Goal: Task Accomplishment & Management: Manage account settings

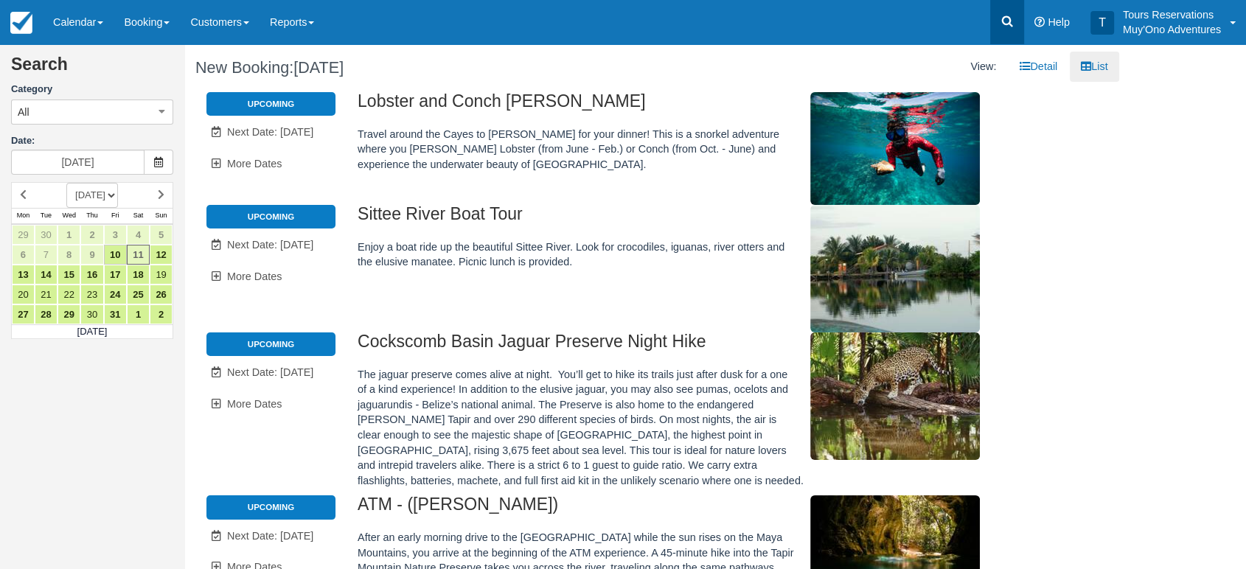
click at [1000, 19] on icon at bounding box center [1007, 21] width 15 height 15
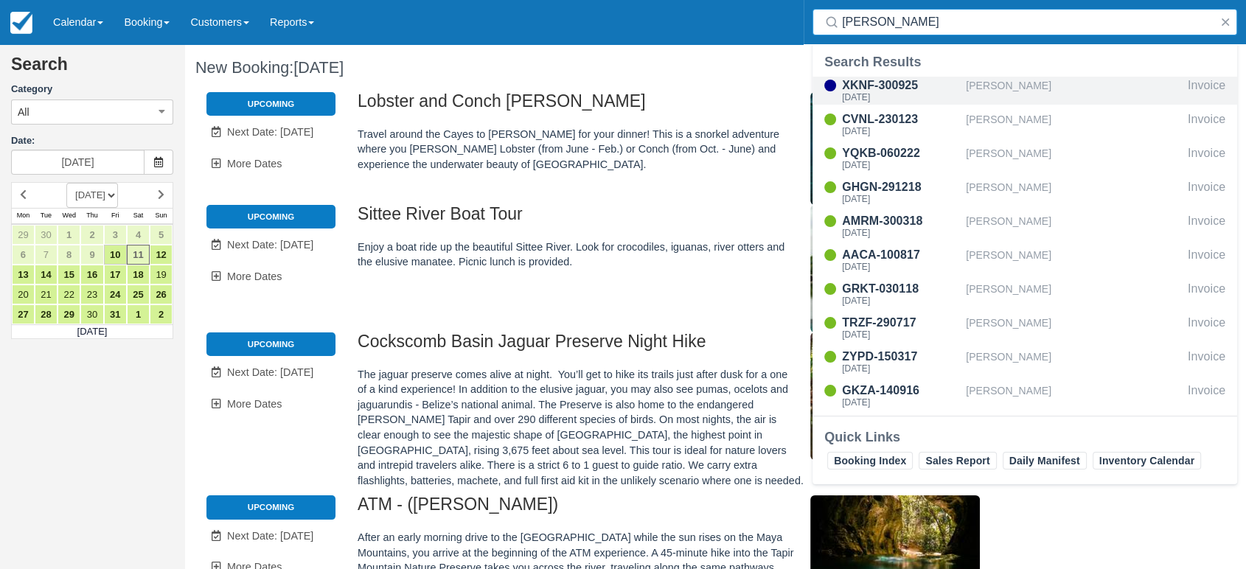
type input "judy"
click at [1021, 86] on div "[PERSON_NAME]" at bounding box center [1074, 91] width 216 height 28
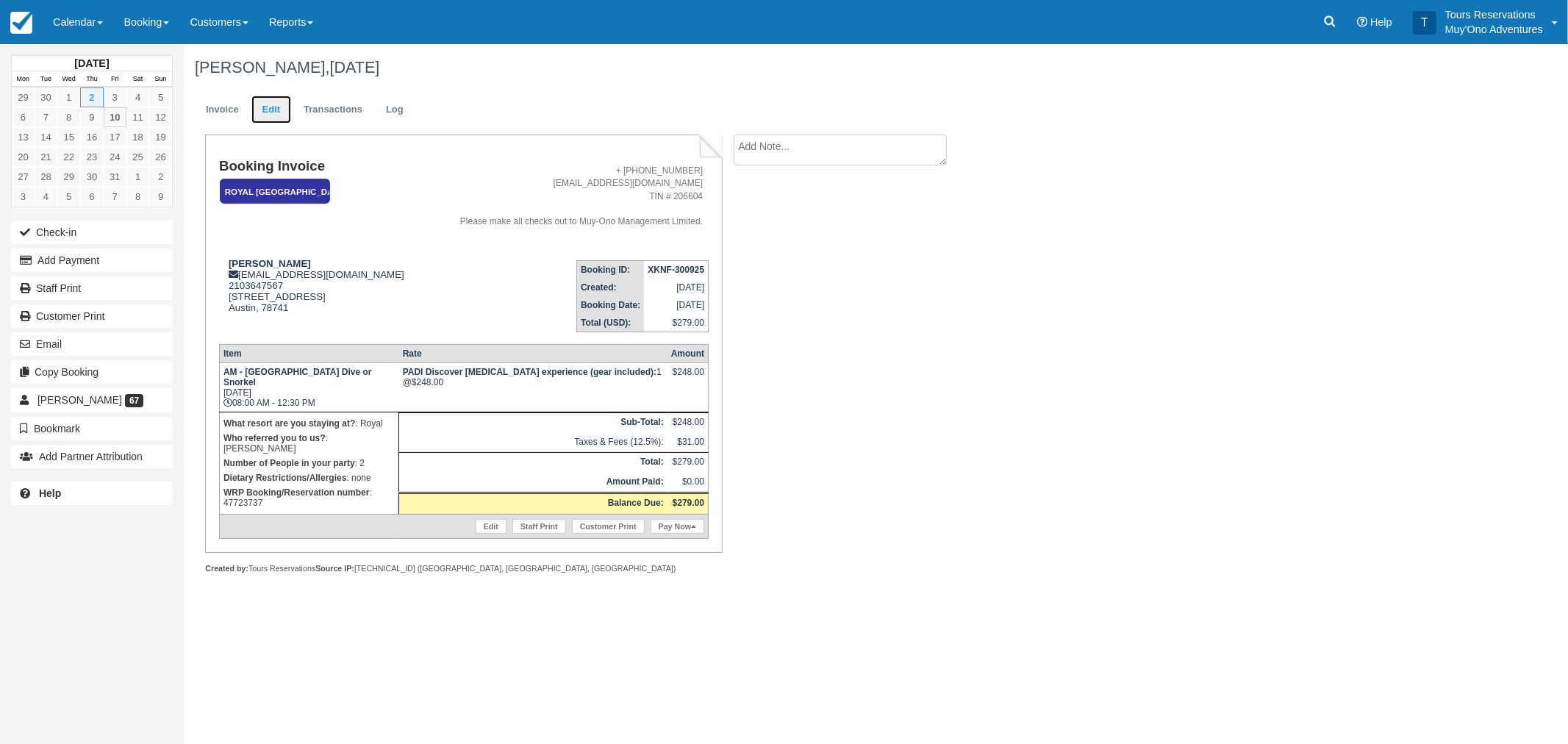
click at [270, 108] on link "Edit" at bounding box center [271, 110] width 40 height 29
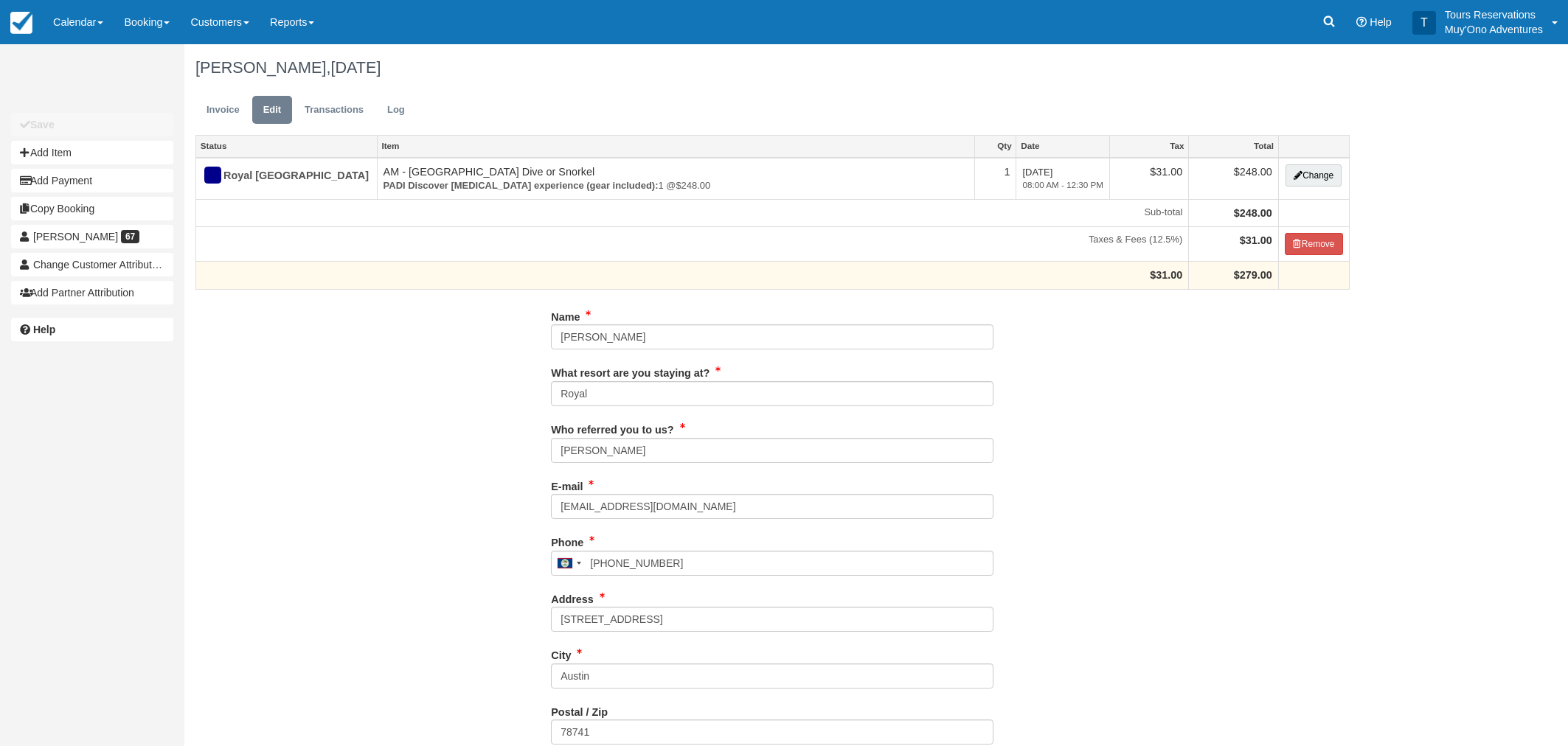
type input "2103647567"
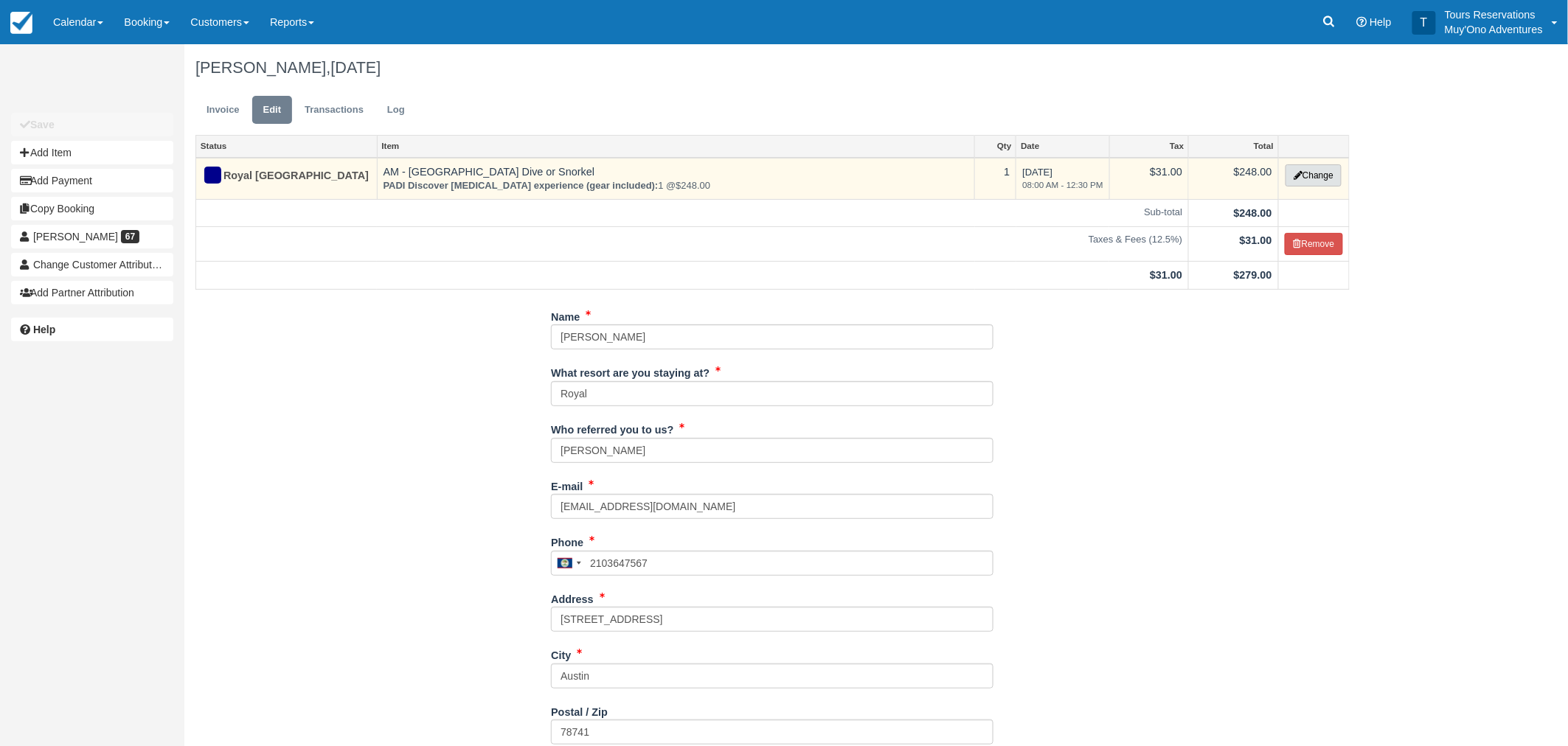
click at [1326, 178] on button "Change" at bounding box center [1313, 175] width 56 height 22
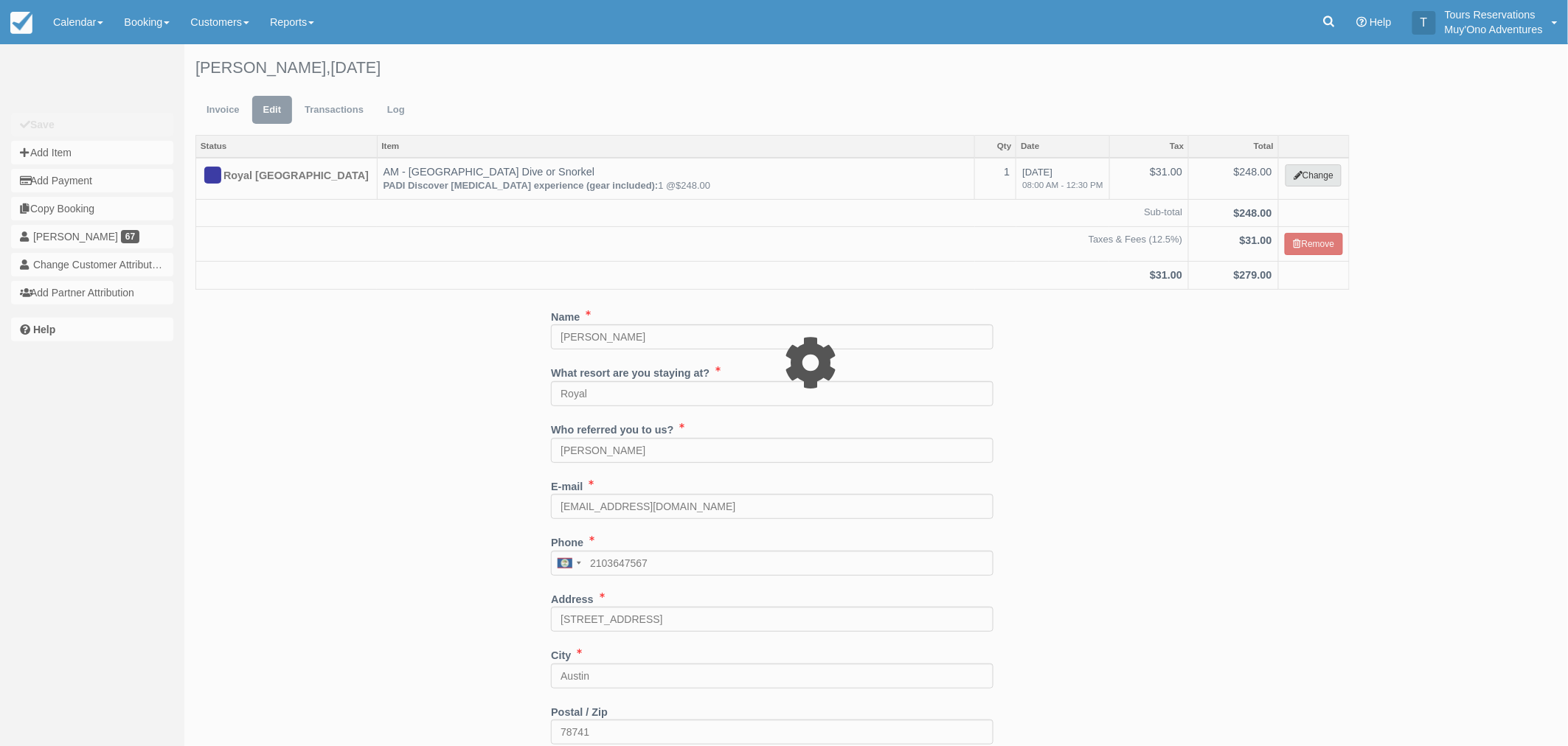
select select "64"
type input "248.00"
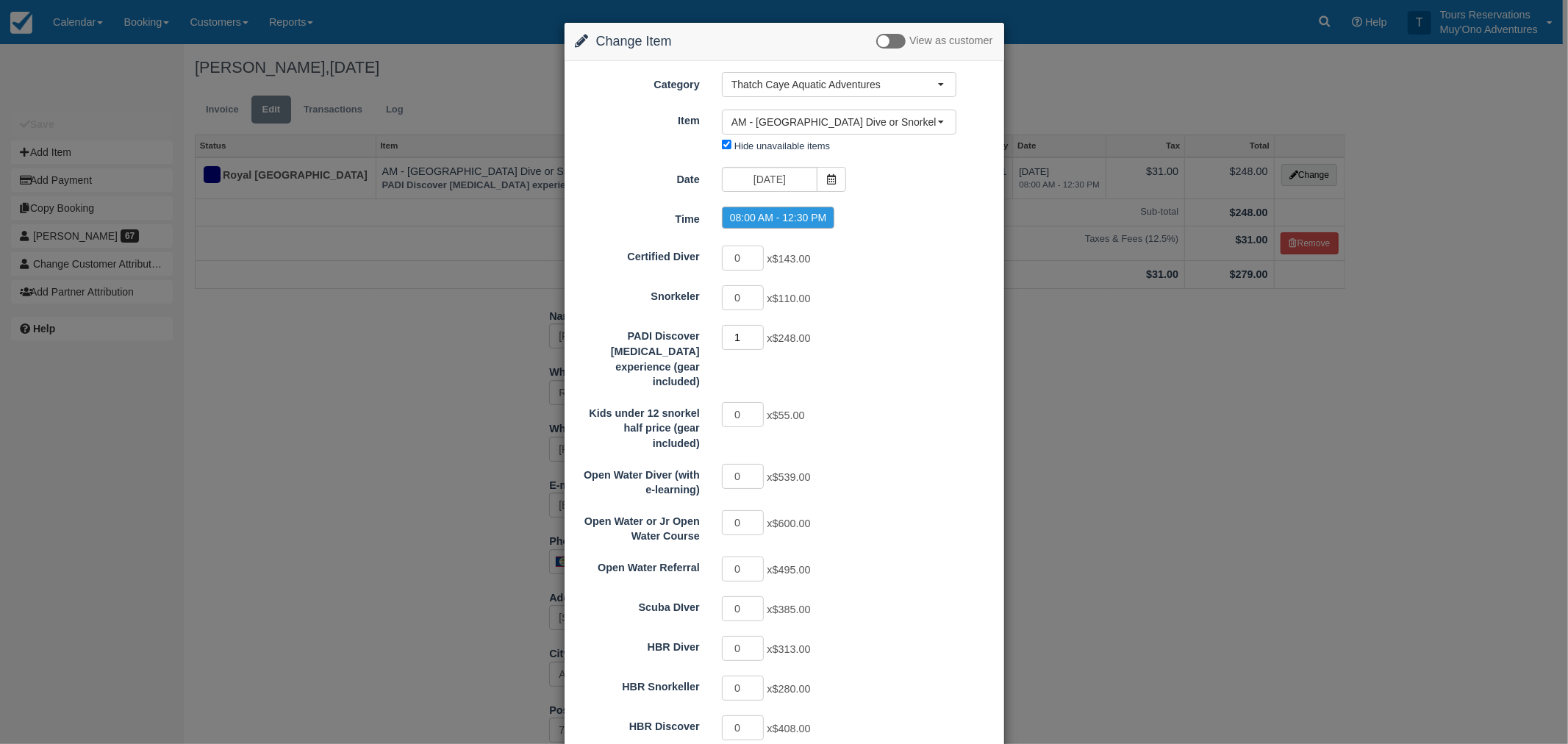
drag, startPoint x: 744, startPoint y: 340, endPoint x: 724, endPoint y: 340, distance: 20.0
click at [724, 340] on input "1" at bounding box center [743, 337] width 43 height 25
type input "2"
click at [875, 352] on div "2 x $248.00" at bounding box center [838, 339] width 256 height 29
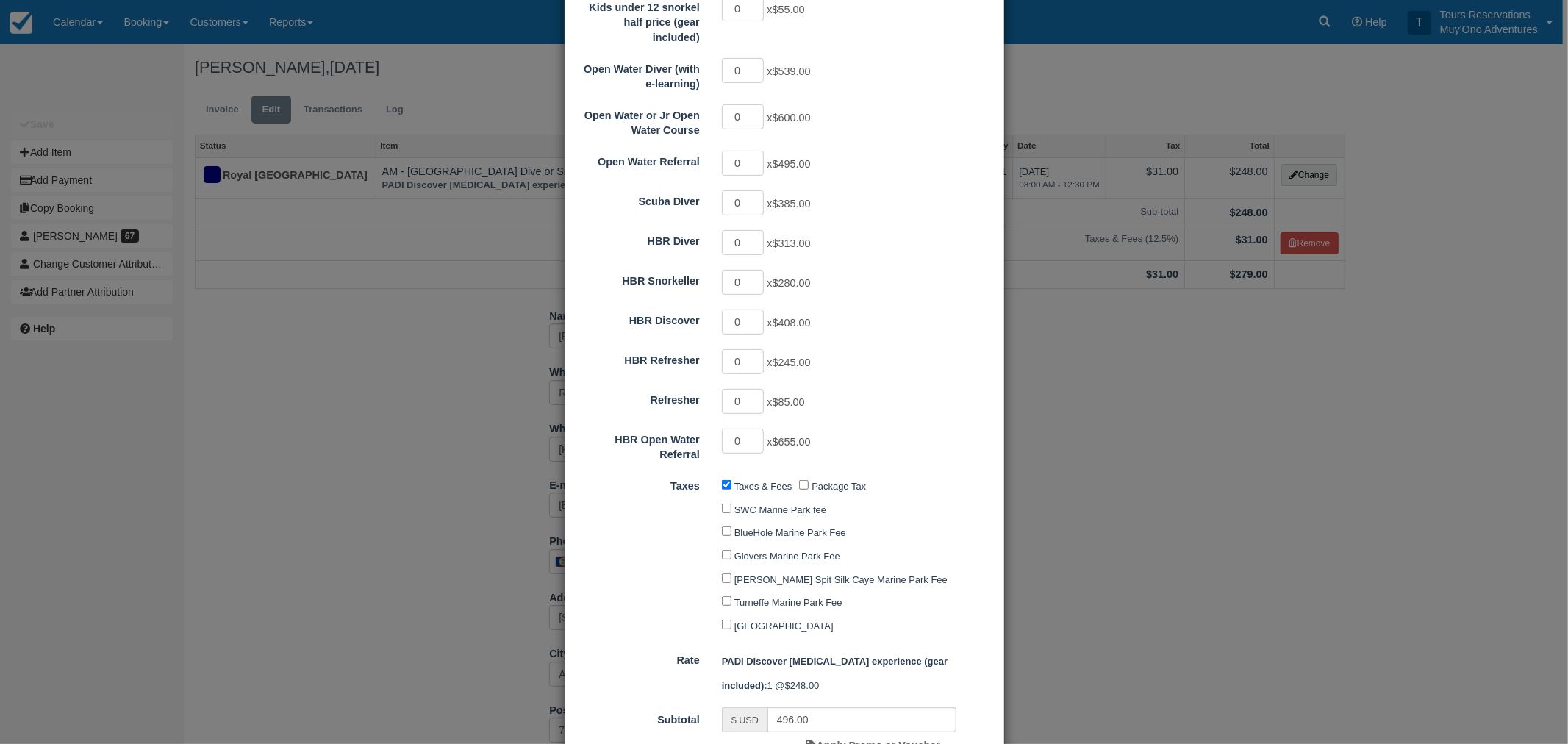
scroll to position [599, 0]
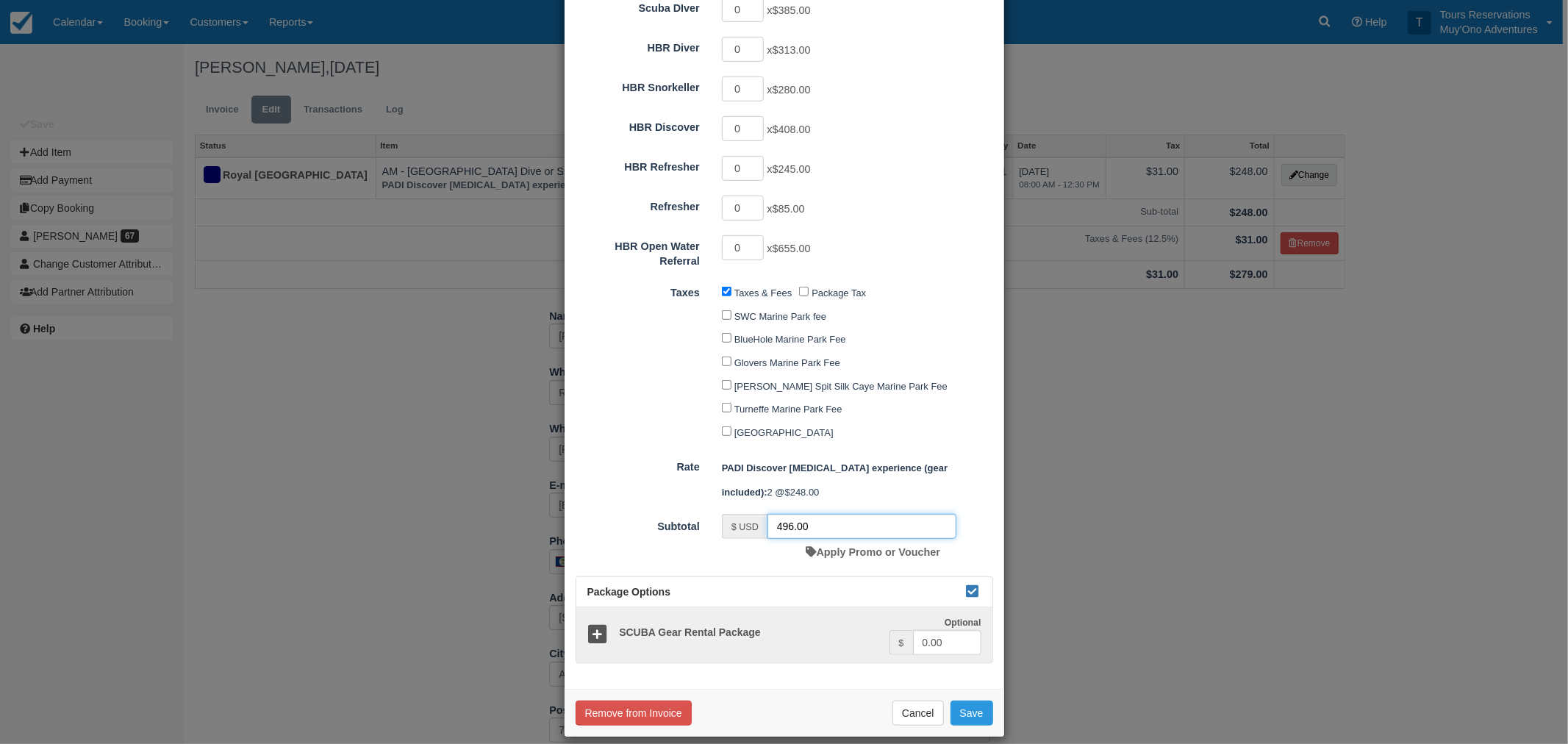
click at [789, 515] on input "496.00" at bounding box center [862, 527] width 189 height 25
type input "495.00"
click at [988, 701] on button "Save" at bounding box center [972, 713] width 43 height 25
checkbox input "false"
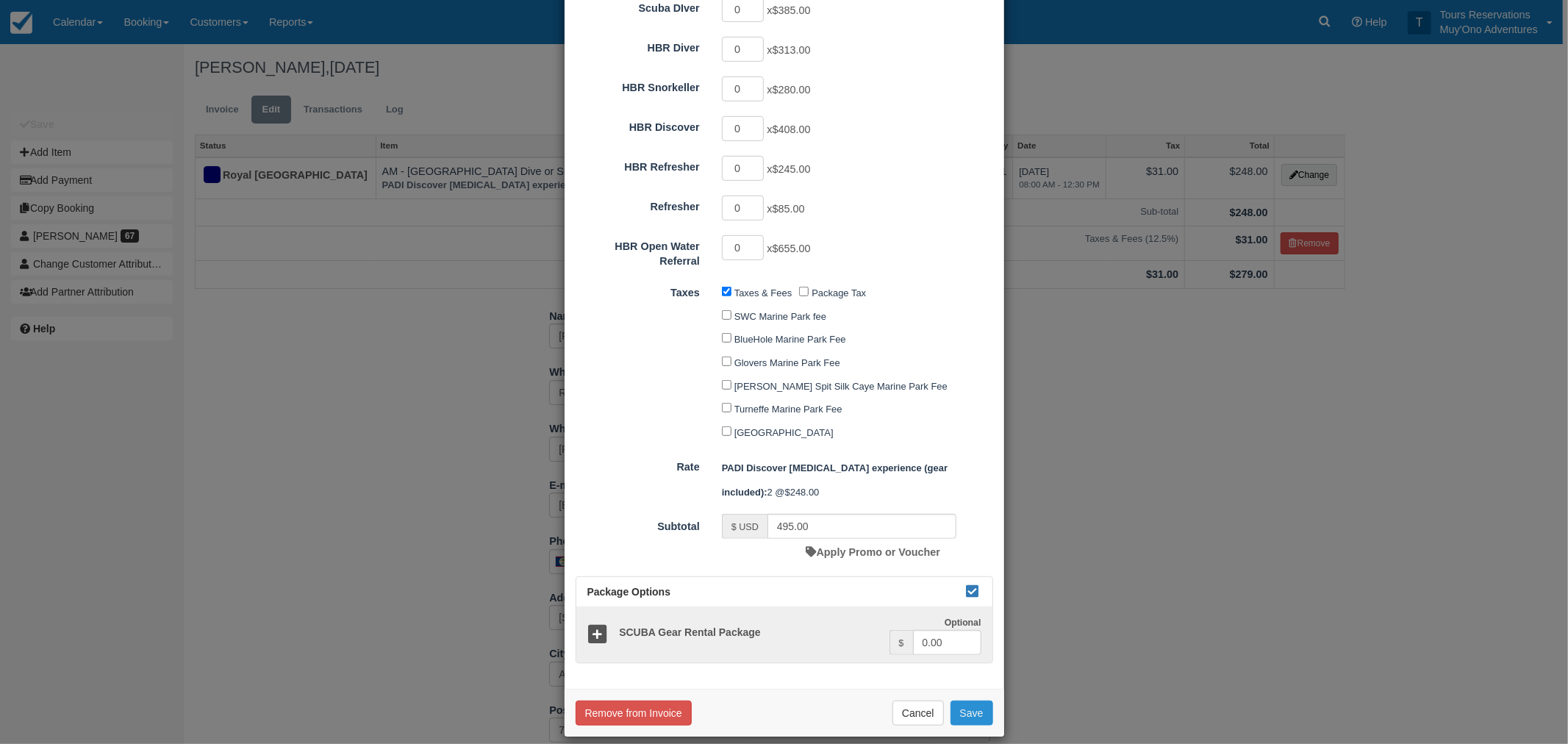
checkbox input "false"
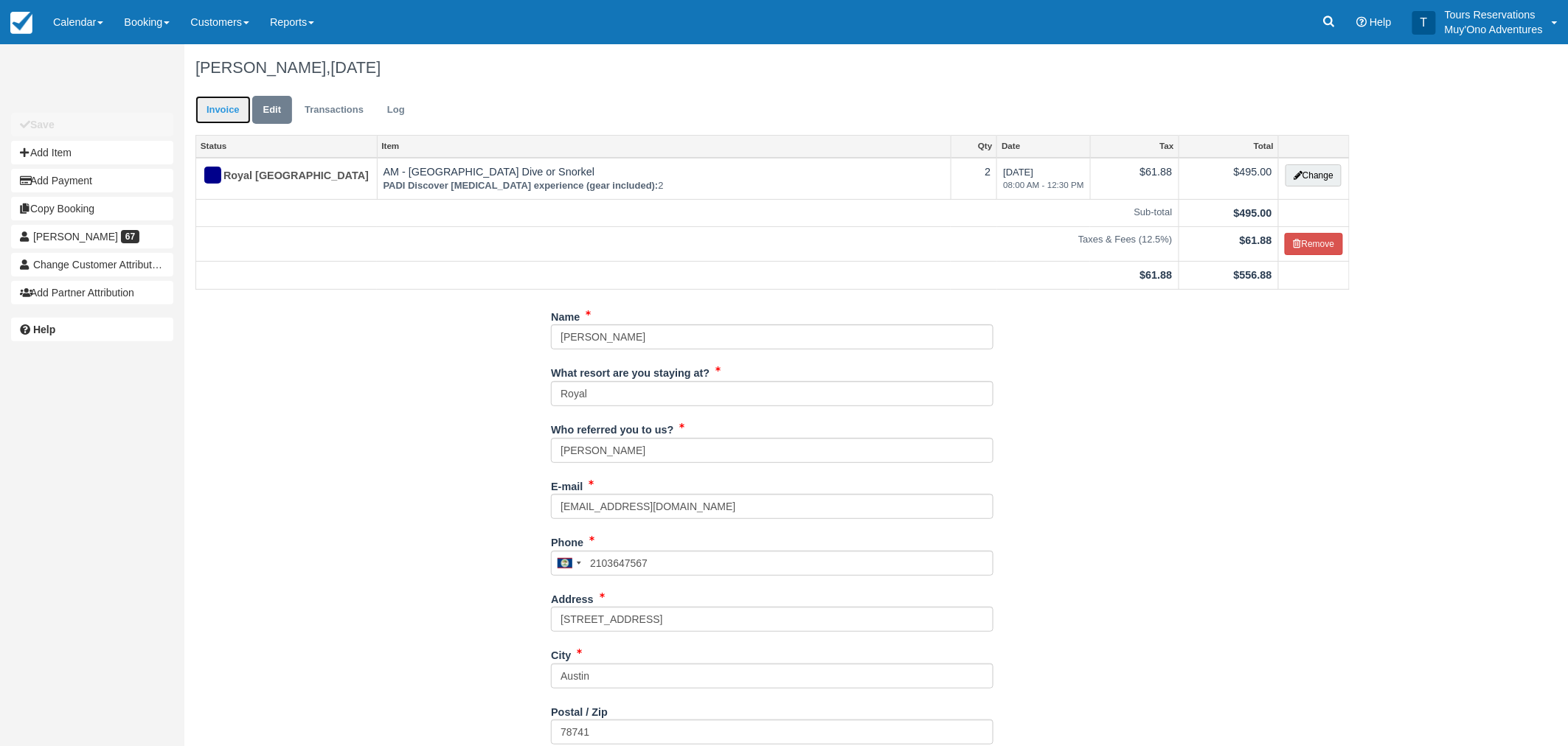
click at [232, 119] on link "Invoice" at bounding box center [222, 110] width 55 height 29
